Goal: Information Seeking & Learning: Learn about a topic

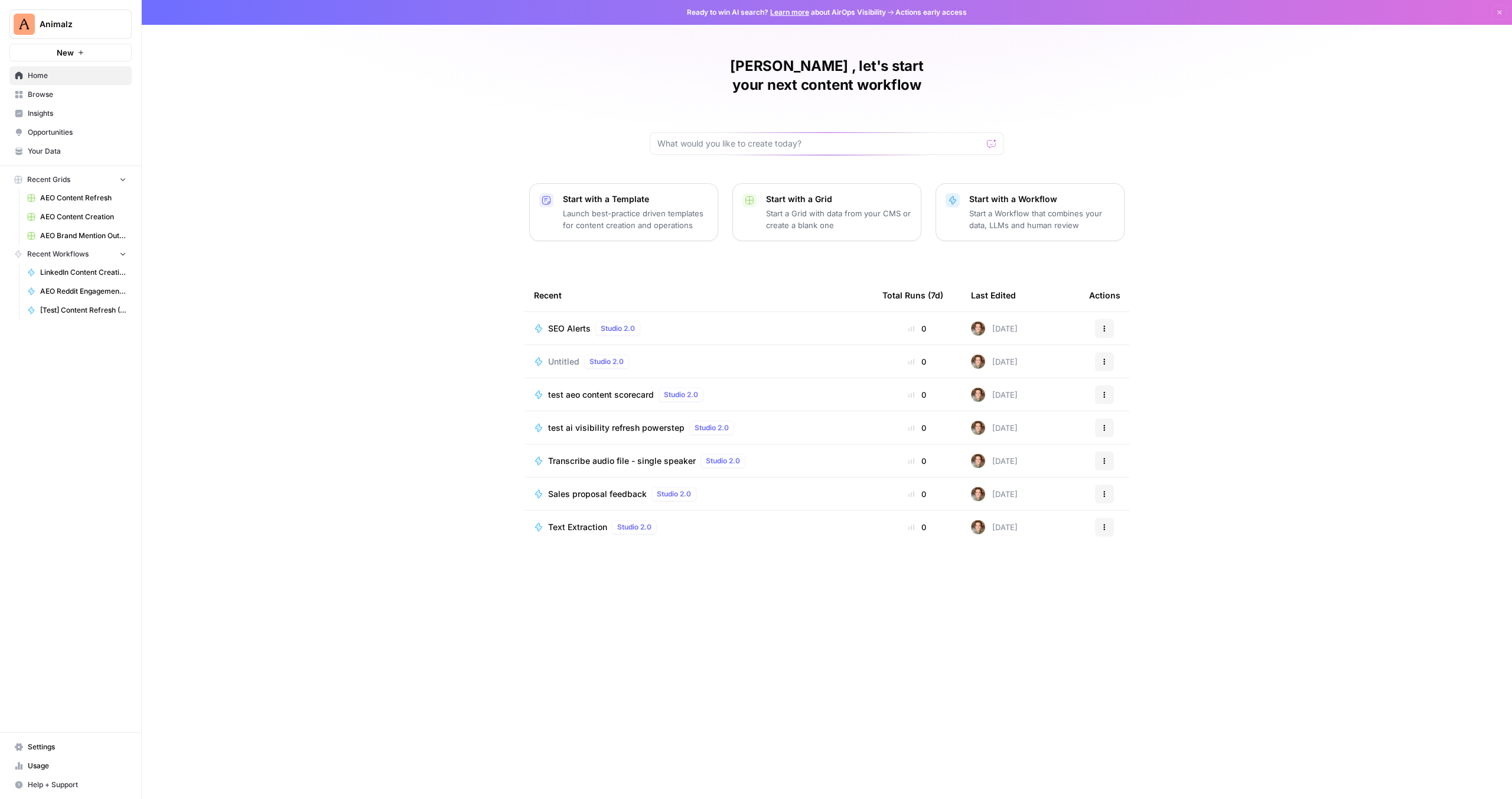
drag, startPoint x: 187, startPoint y: 97, endPoint x: 108, endPoint y: 68, distance: 84.2
click at [187, 97] on div "[PERSON_NAME] , let's start your next content workflow Start with a Template La…" at bounding box center [827, 400] width 1370 height 799
click at [65, 112] on span "Insights" at bounding box center [77, 114] width 98 height 11
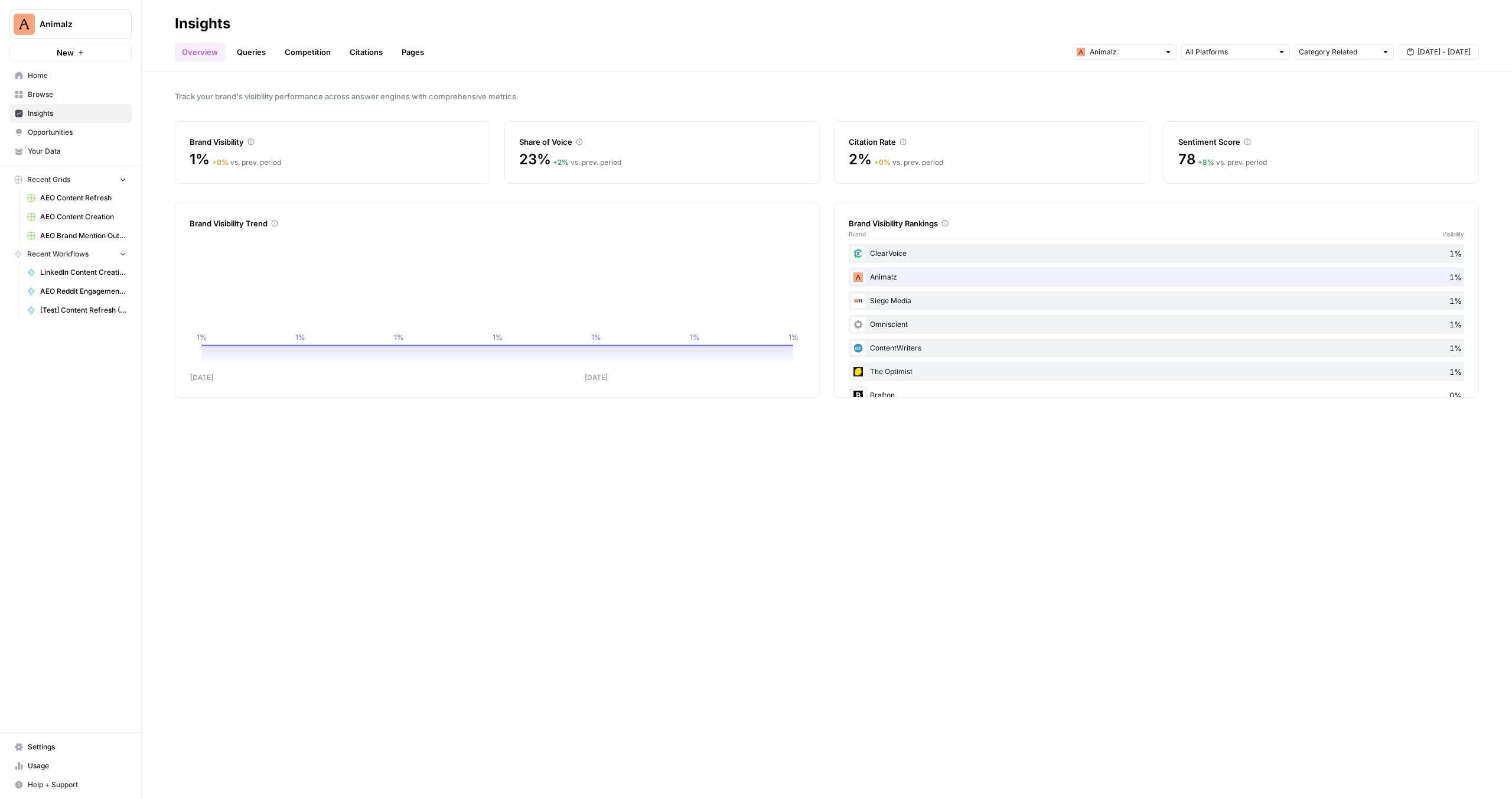
click at [65, 26] on span "Animalz" at bounding box center [75, 24] width 71 height 12
click at [280, 171] on div "1% + 0 % vs. prev. period" at bounding box center [333, 166] width 286 height 33
drag, startPoint x: 281, startPoint y: 55, endPoint x: 272, endPoint y: 55, distance: 9.0
click at [280, 55] on link "Competition" at bounding box center [307, 51] width 60 height 19
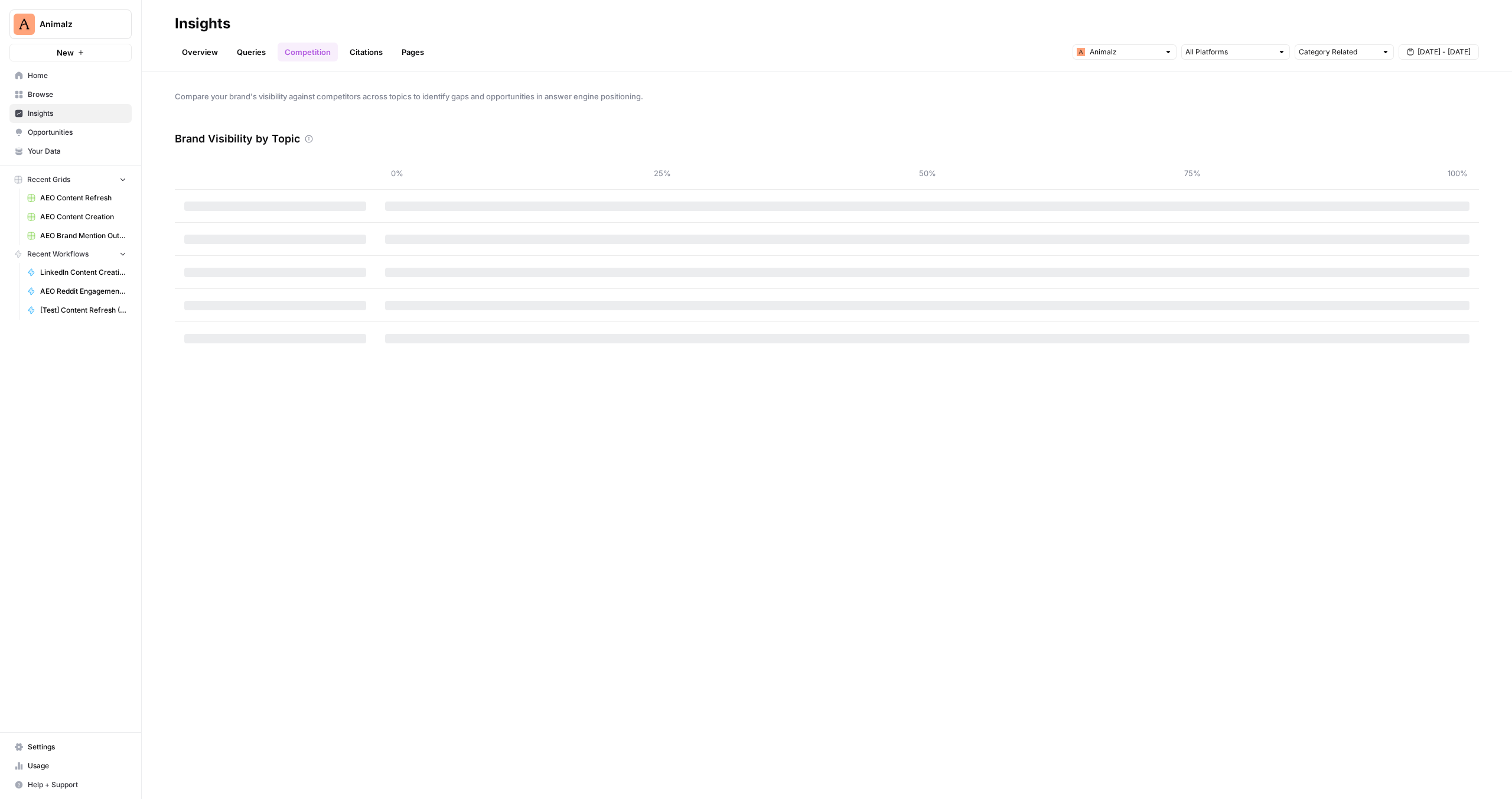
click at [260, 54] on link "Queries" at bounding box center [251, 51] width 43 height 19
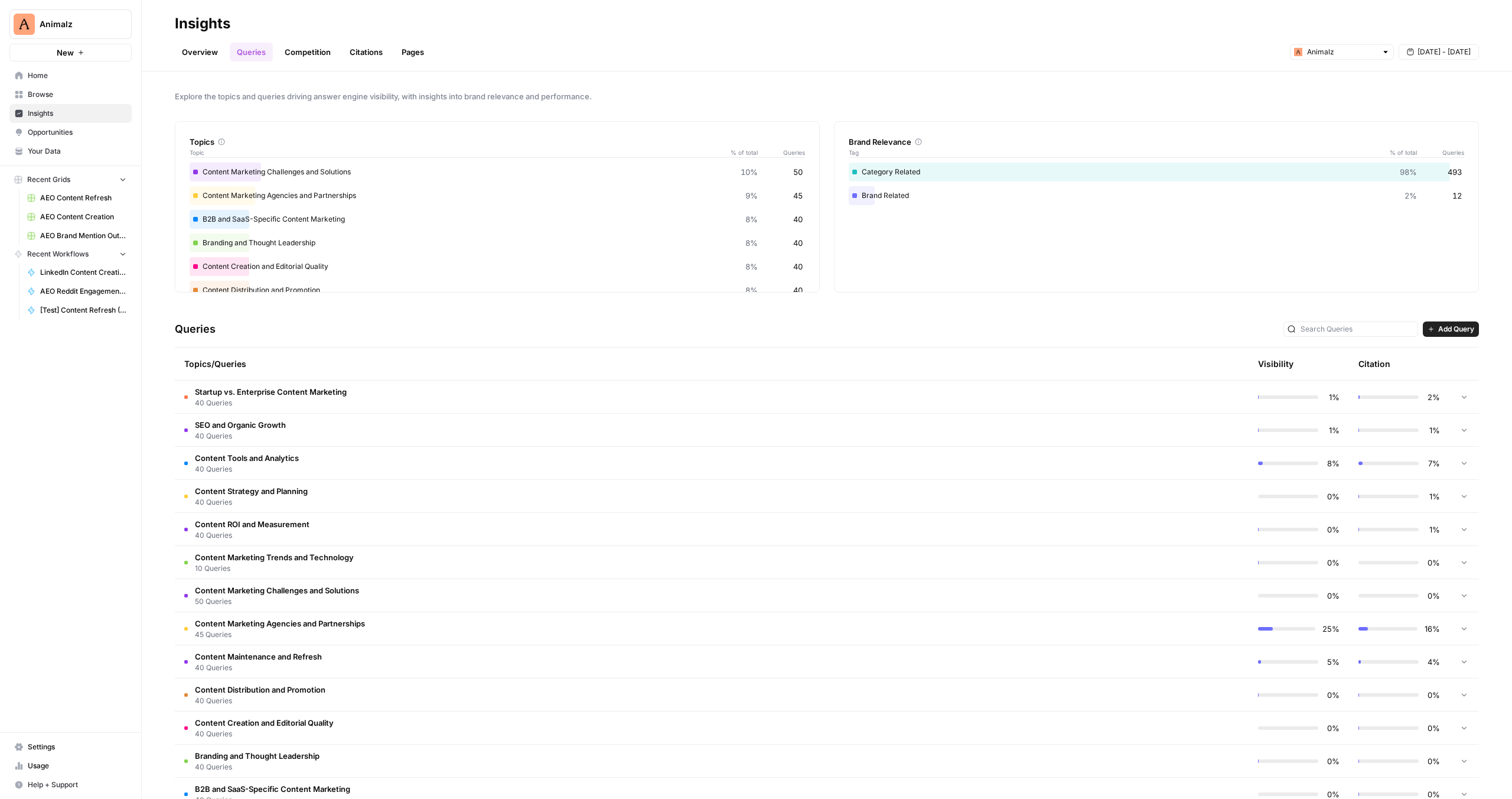
scroll to position [31, 0]
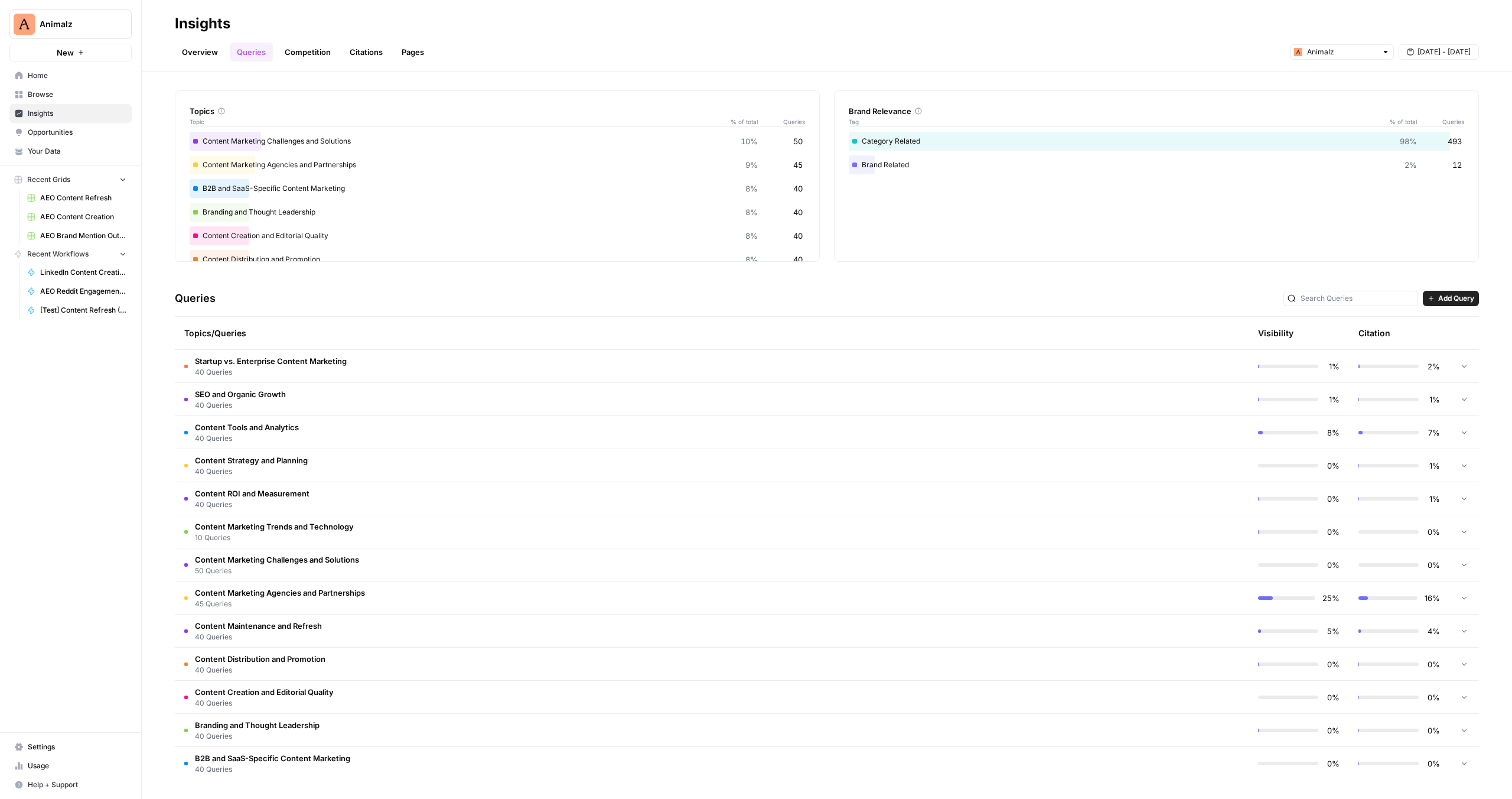
click at [303, 529] on span "Content Marketing Trends and Technology" at bounding box center [274, 526] width 159 height 12
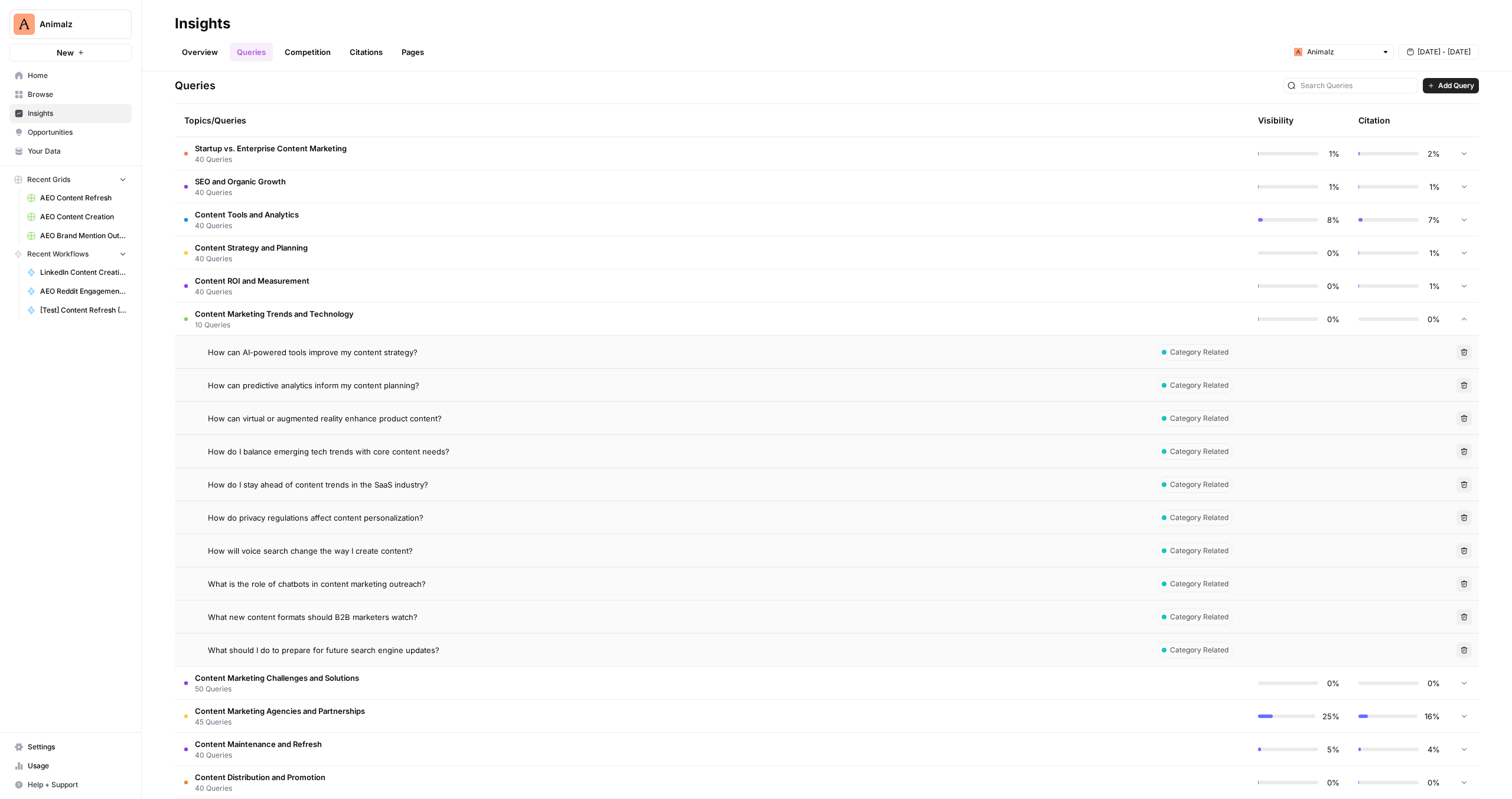
scroll to position [246, 0]
click at [405, 582] on span "What is the role of chatbots in content marketing outreach?" at bounding box center [317, 581] width 218 height 12
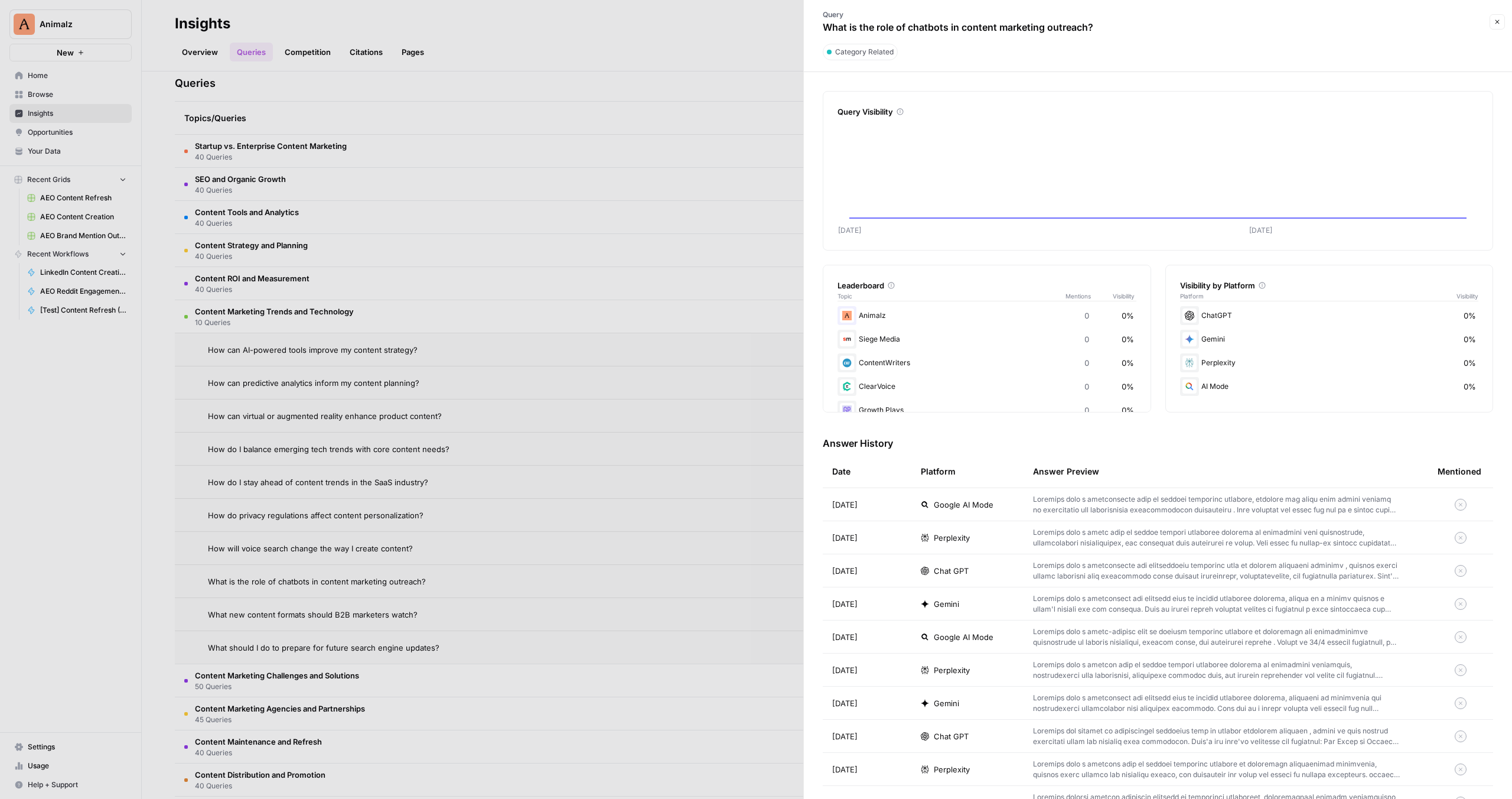
click at [475, 571] on div at bounding box center [756, 400] width 1512 height 799
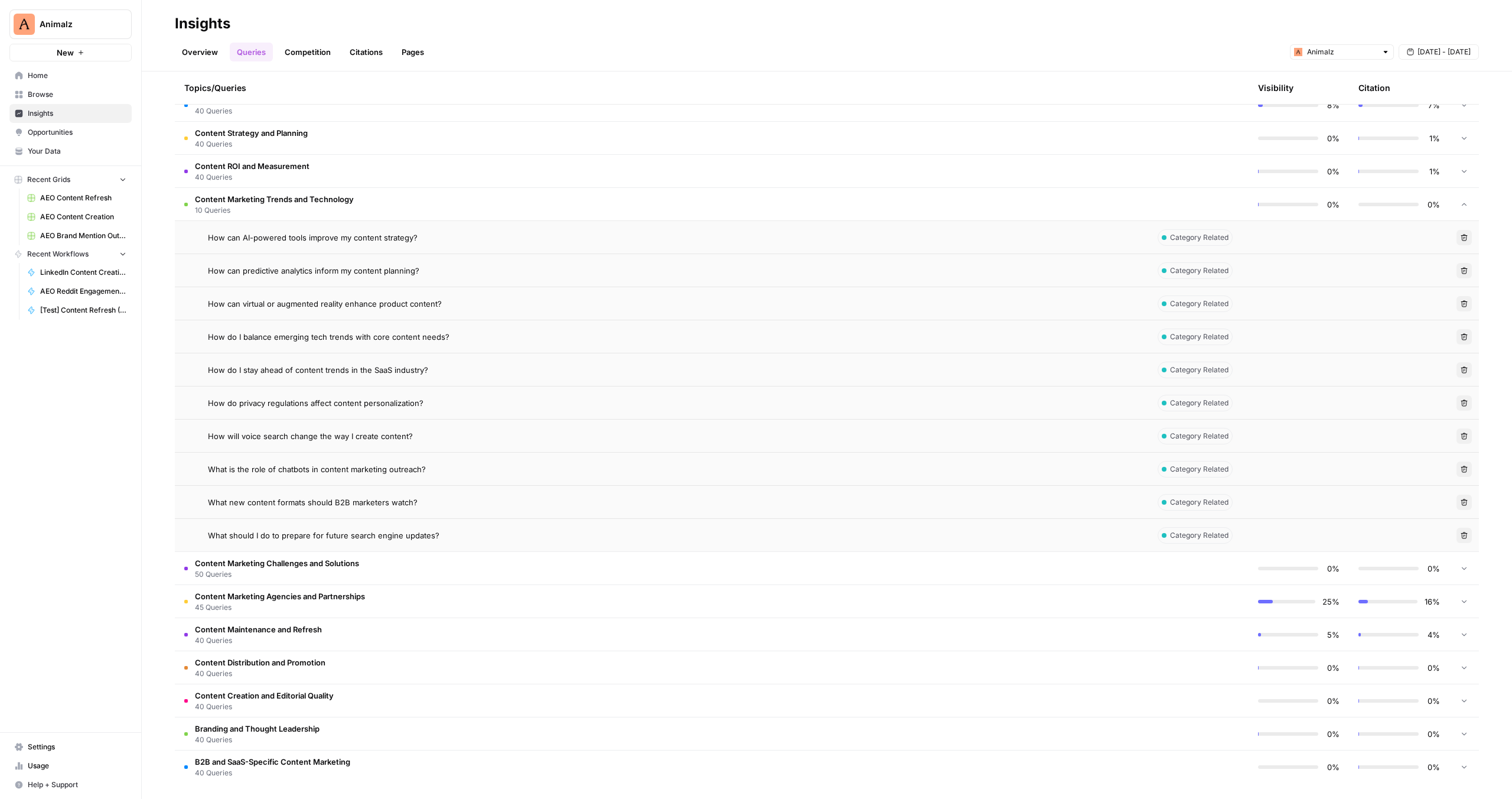
scroll to position [362, 0]
drag, startPoint x: 306, startPoint y: 755, endPoint x: 310, endPoint y: 750, distance: 6.4
click at [306, 755] on span "B2B and SaaS-Specific Content Marketing" at bounding box center [273, 758] width 155 height 12
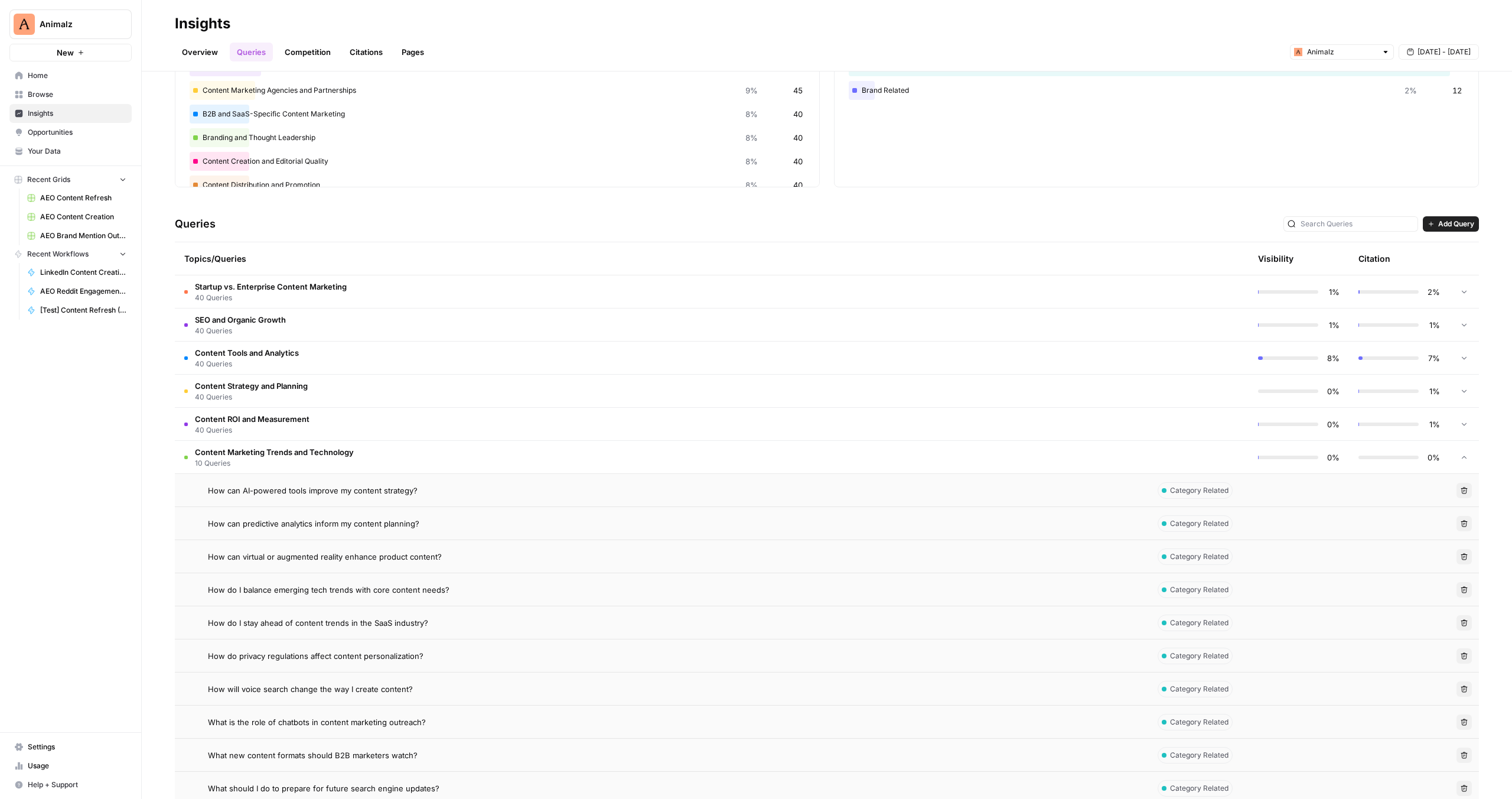
scroll to position [0, 0]
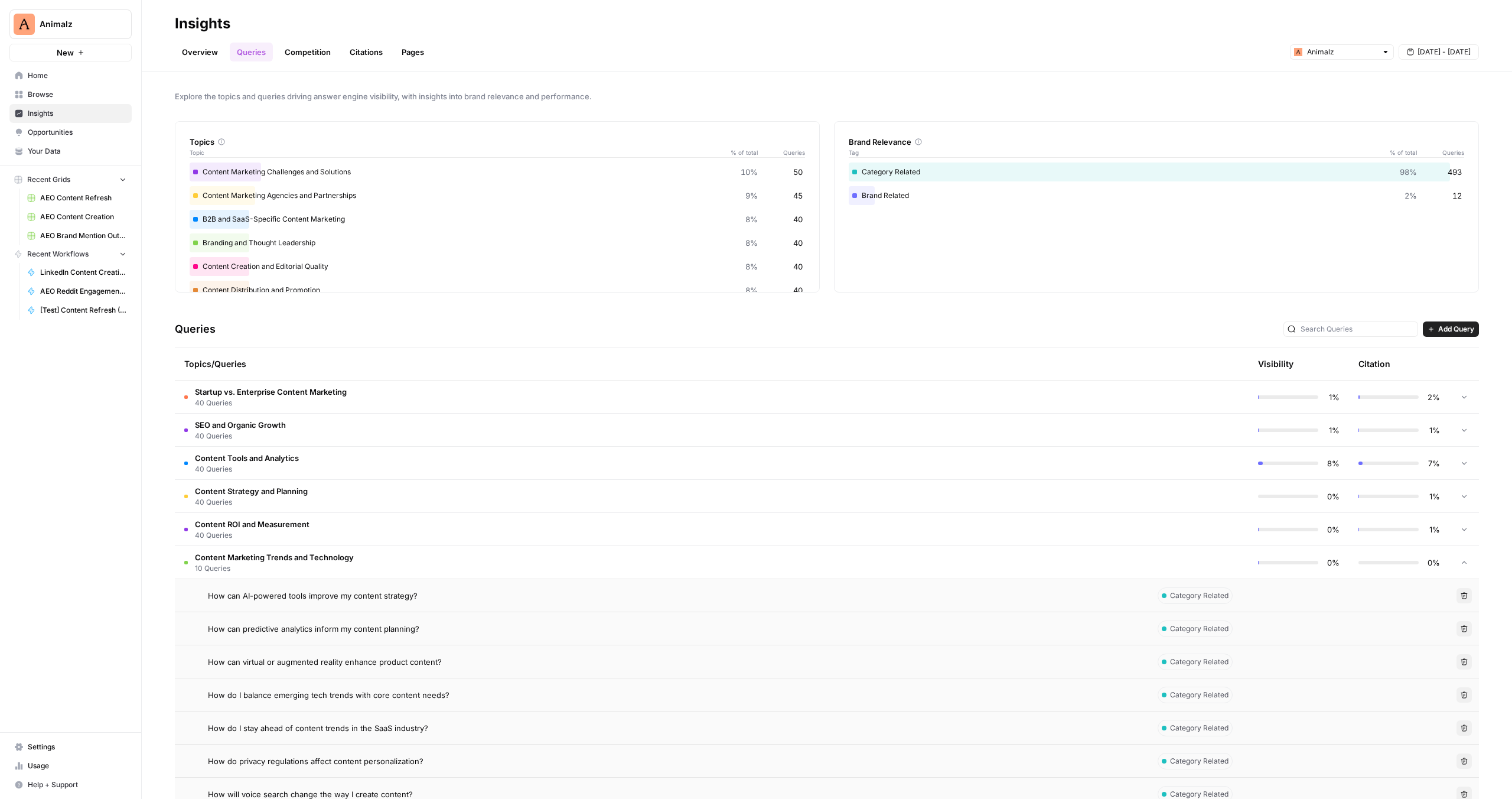
drag, startPoint x: 294, startPoint y: 556, endPoint x: 302, endPoint y: 545, distance: 13.6
click at [294, 556] on span "Content Marketing Trends and Technology" at bounding box center [274, 556] width 159 height 12
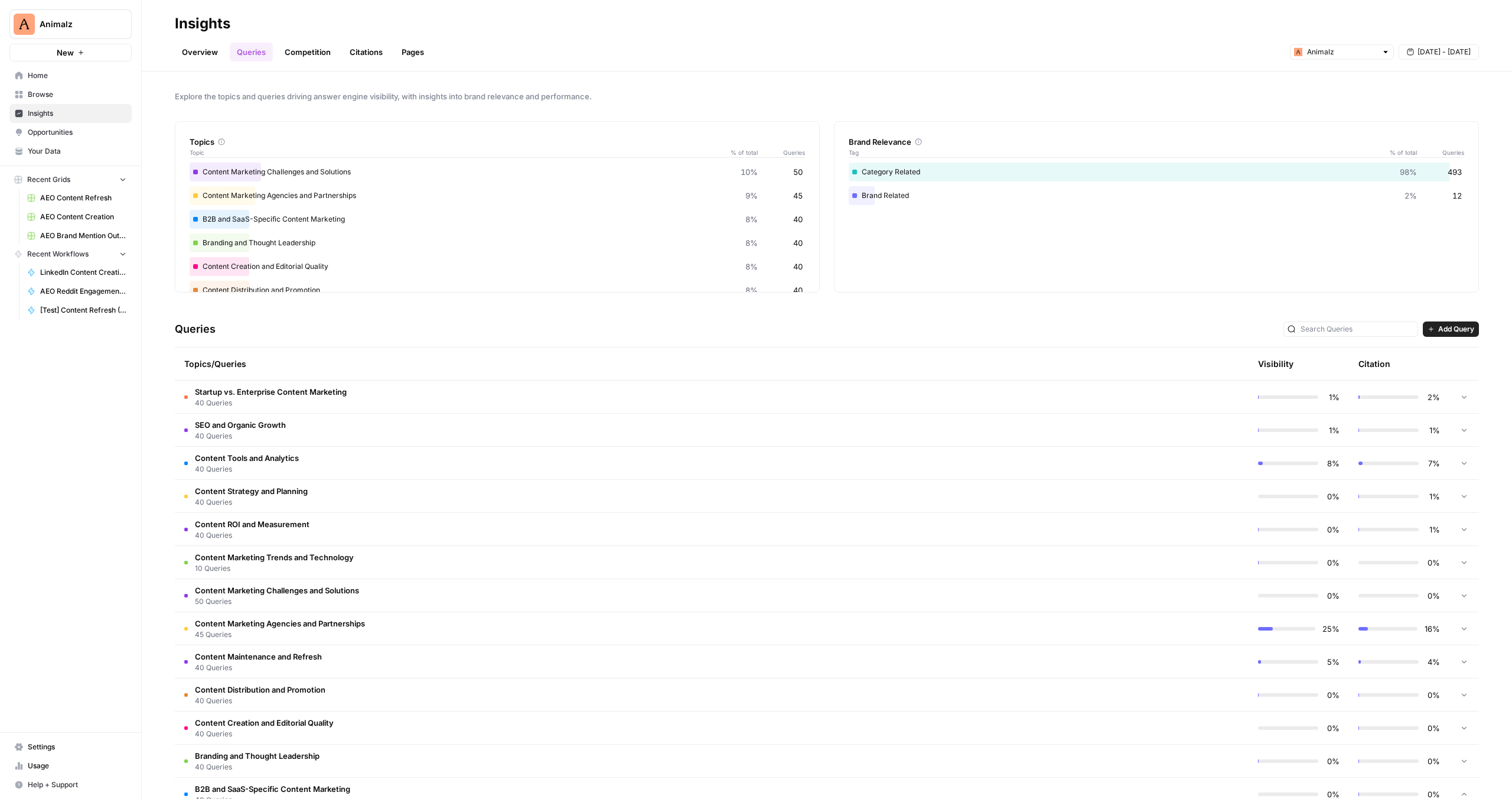
click at [282, 454] on span "Content Tools and Analytics" at bounding box center [246, 457] width 104 height 12
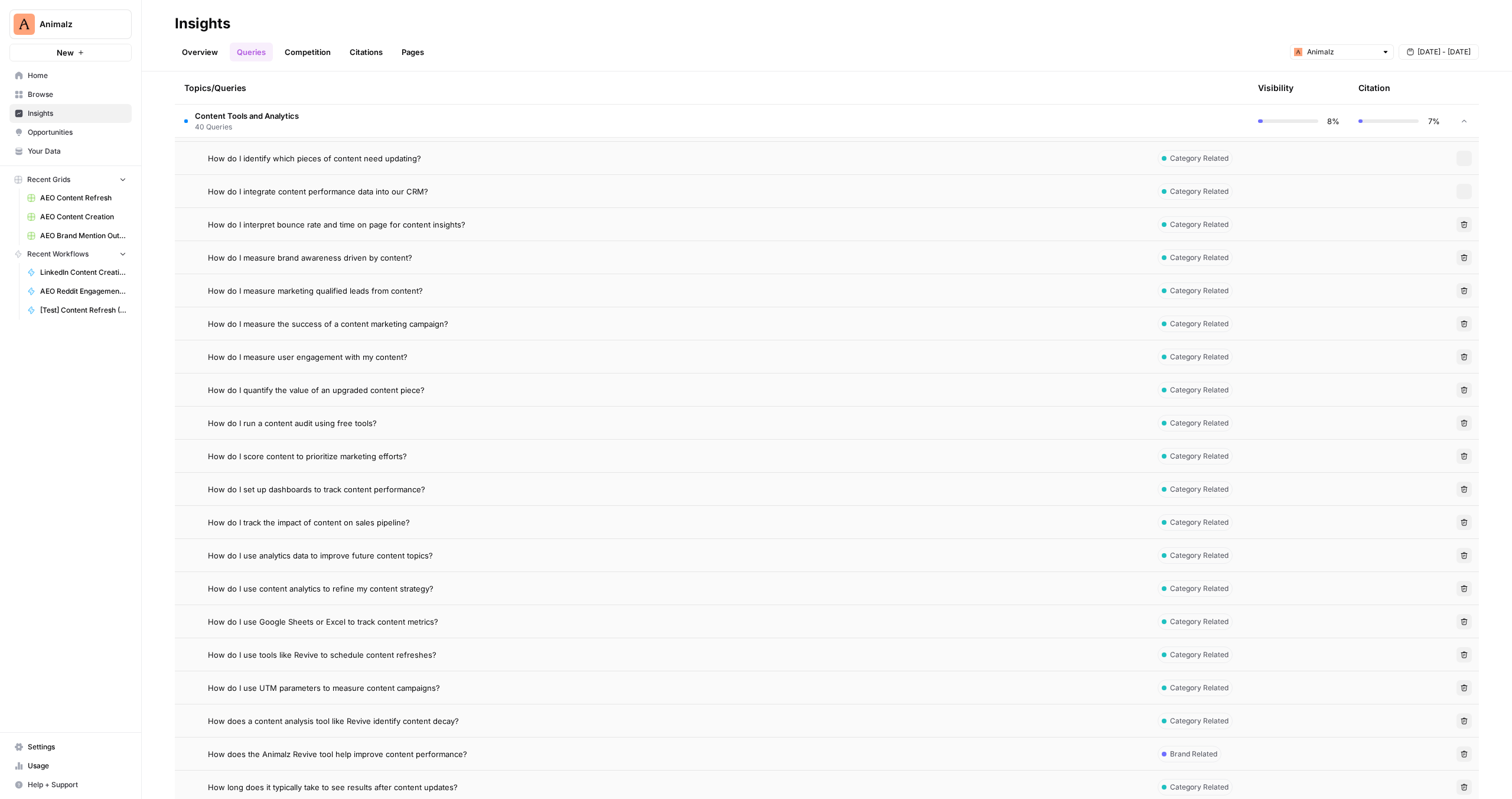
scroll to position [556, 0]
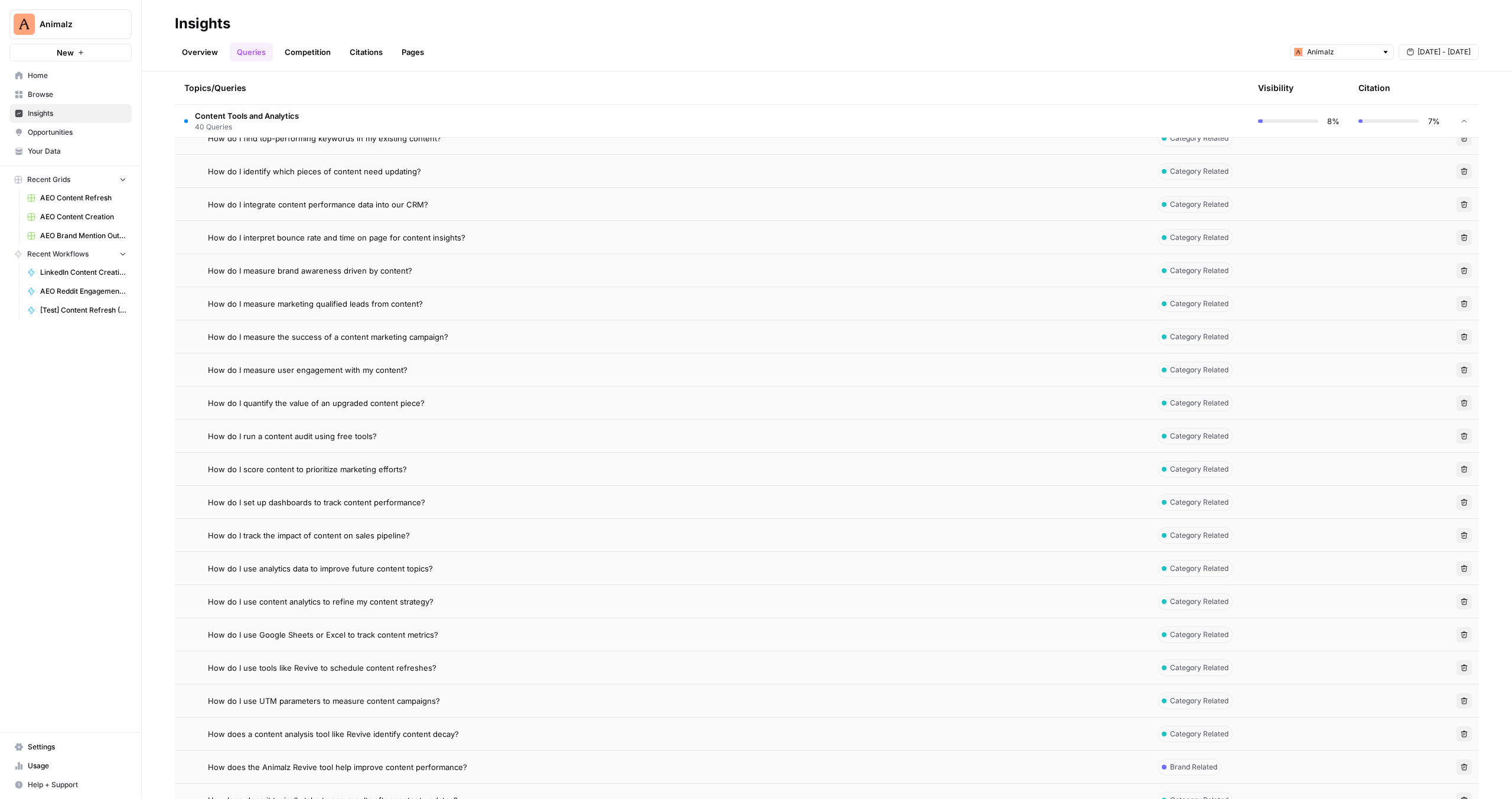
click at [888, 48] on div "Overview Queries Competition Citations Pages Animalz [DATE] - [DATE]" at bounding box center [827, 47] width 1304 height 28
click at [190, 50] on link "Overview" at bounding box center [200, 51] width 50 height 19
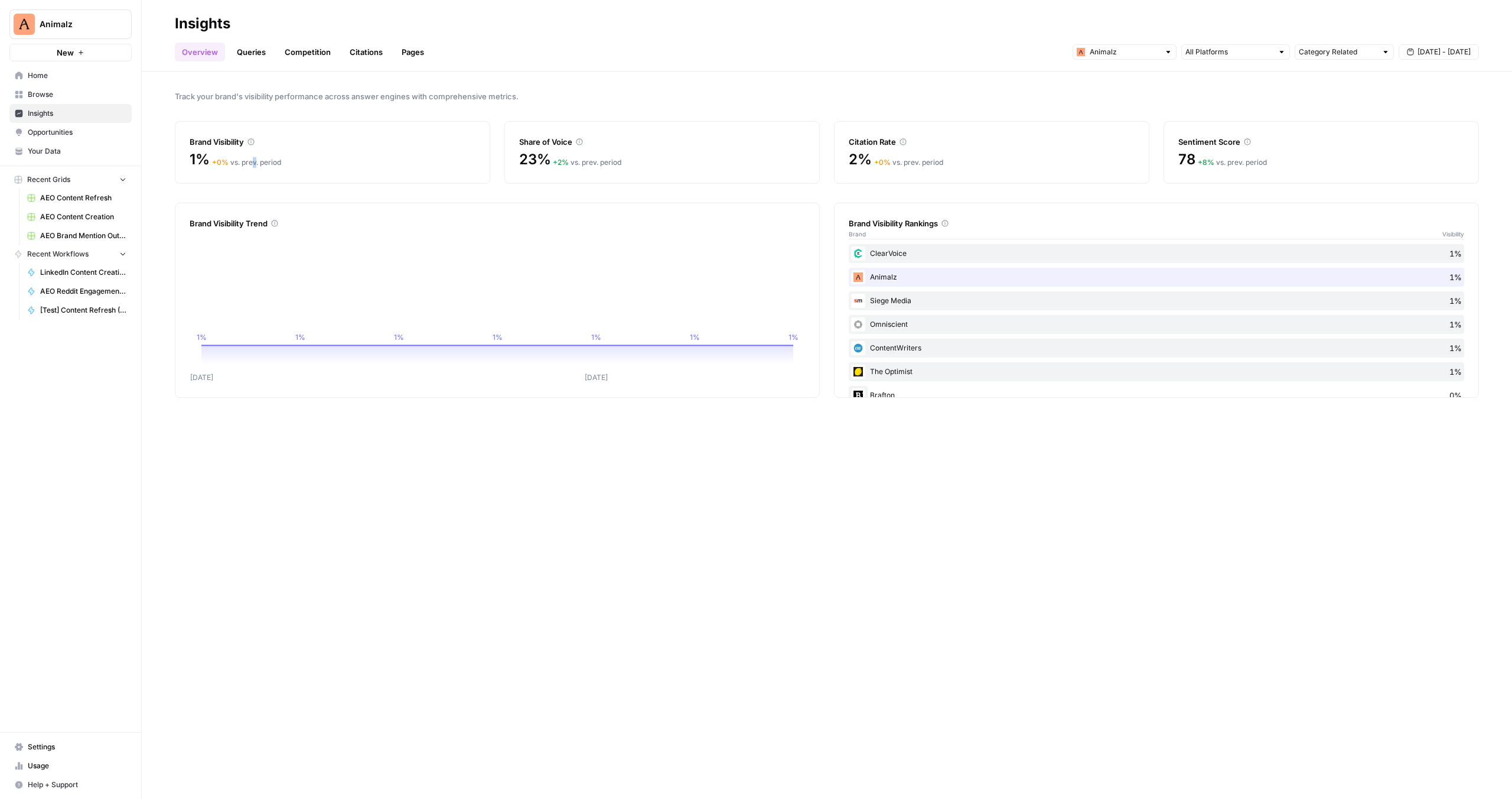
click at [260, 159] on div "+ 0 % vs. prev. period" at bounding box center [246, 163] width 69 height 11
click at [255, 160] on div "+ 0 % vs. prev. period" at bounding box center [246, 163] width 69 height 11
click at [919, 293] on div "Siege Media 1%" at bounding box center [1156, 300] width 615 height 19
click at [919, 298] on div "Siege Media 1%" at bounding box center [1156, 300] width 615 height 19
drag, startPoint x: 883, startPoint y: 303, endPoint x: 872, endPoint y: 303, distance: 11.0
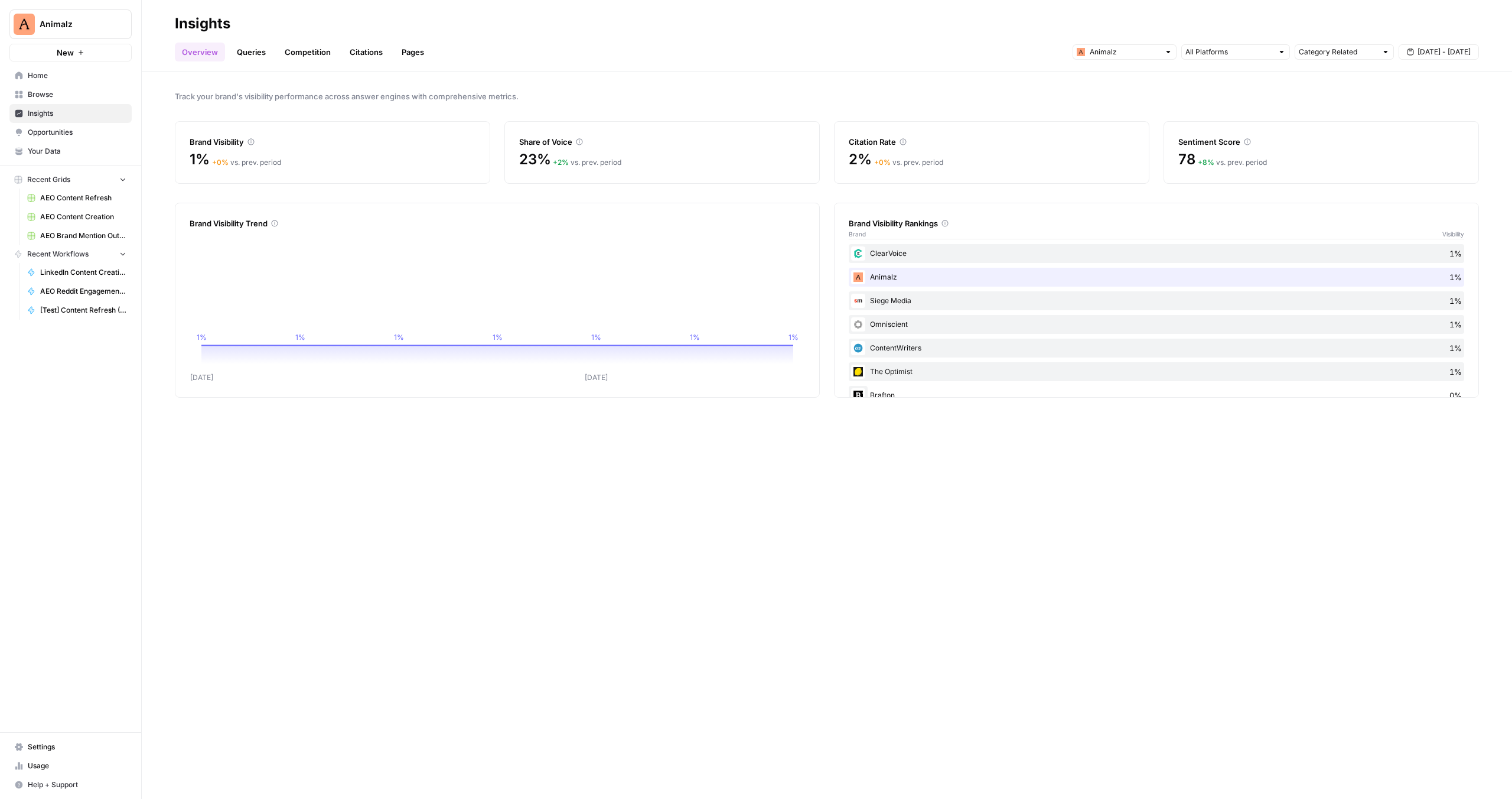
click at [883, 303] on div "Siege Media 1%" at bounding box center [1156, 300] width 615 height 19
click at [865, 300] on img at bounding box center [858, 300] width 14 height 14
click at [1131, 51] on input "text" at bounding box center [1124, 51] width 70 height 12
click at [1119, 93] on span "MaintainX" at bounding box center [1129, 94] width 66 height 12
type input "MaintainX"
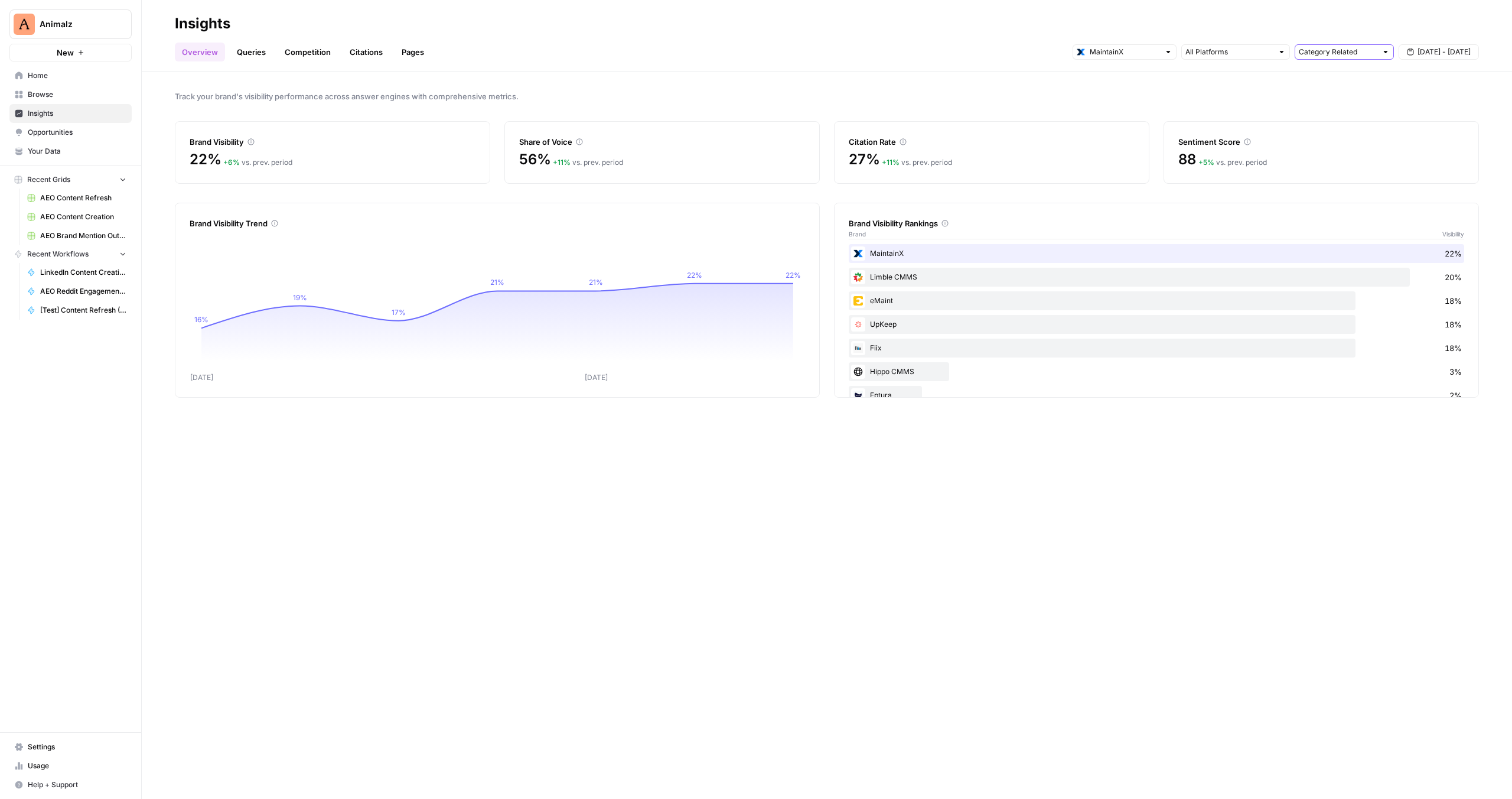
click at [1315, 55] on input "text" at bounding box center [1338, 51] width 78 height 12
click at [1325, 94] on span "Brand Related" at bounding box center [1342, 94] width 74 height 12
type input "Brand Related"
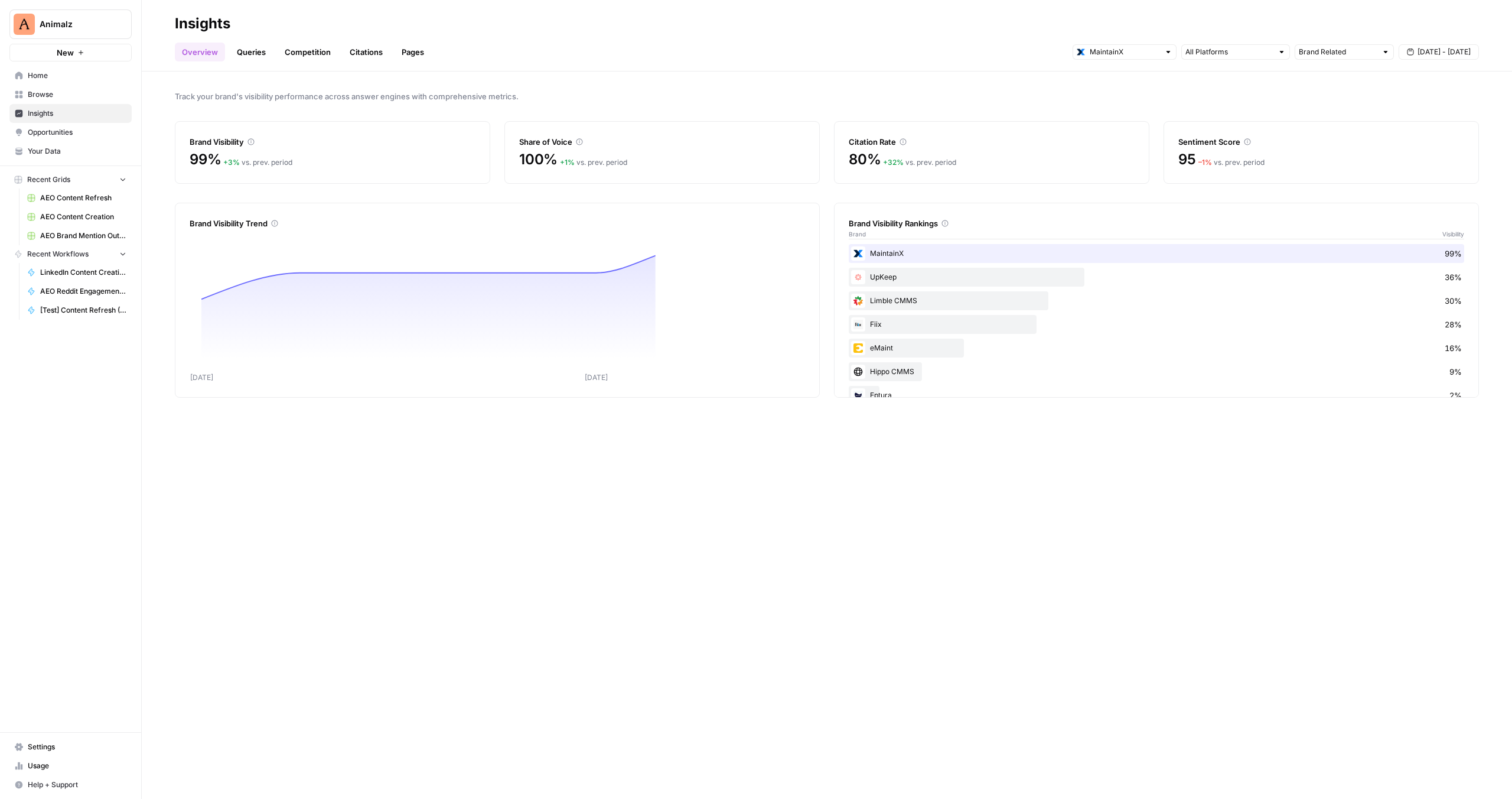
click at [1325, 94] on span "Track your brand's visibility performance across answer engines with comprehens…" at bounding box center [827, 96] width 1304 height 12
